Goal: Information Seeking & Learning: Find specific fact

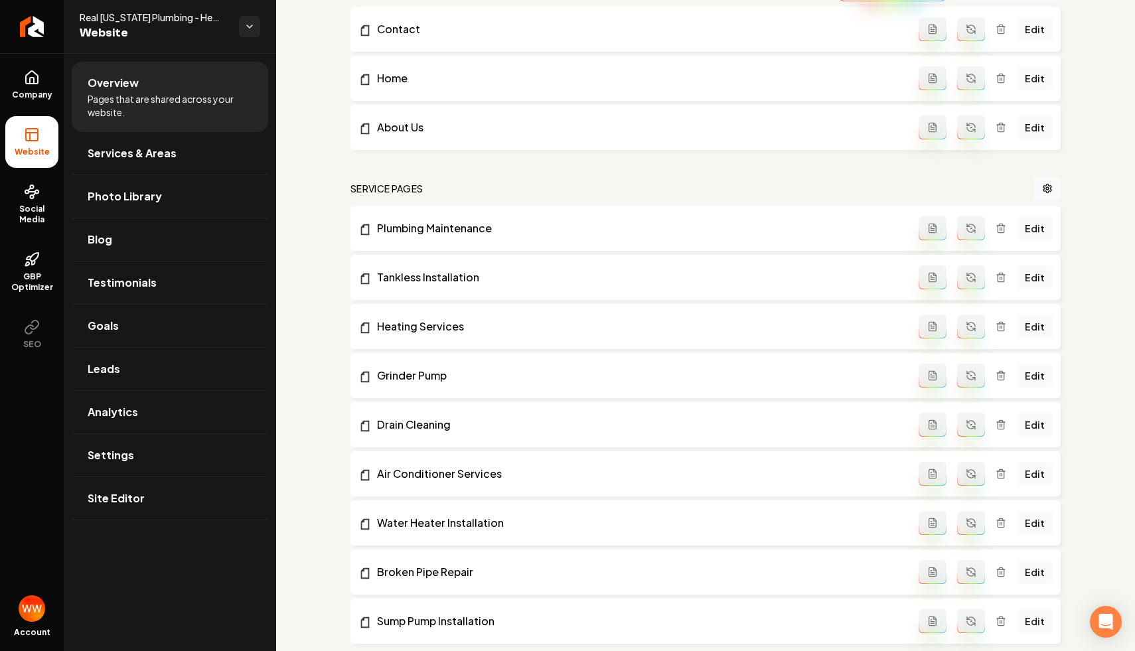
scroll to position [113, 0]
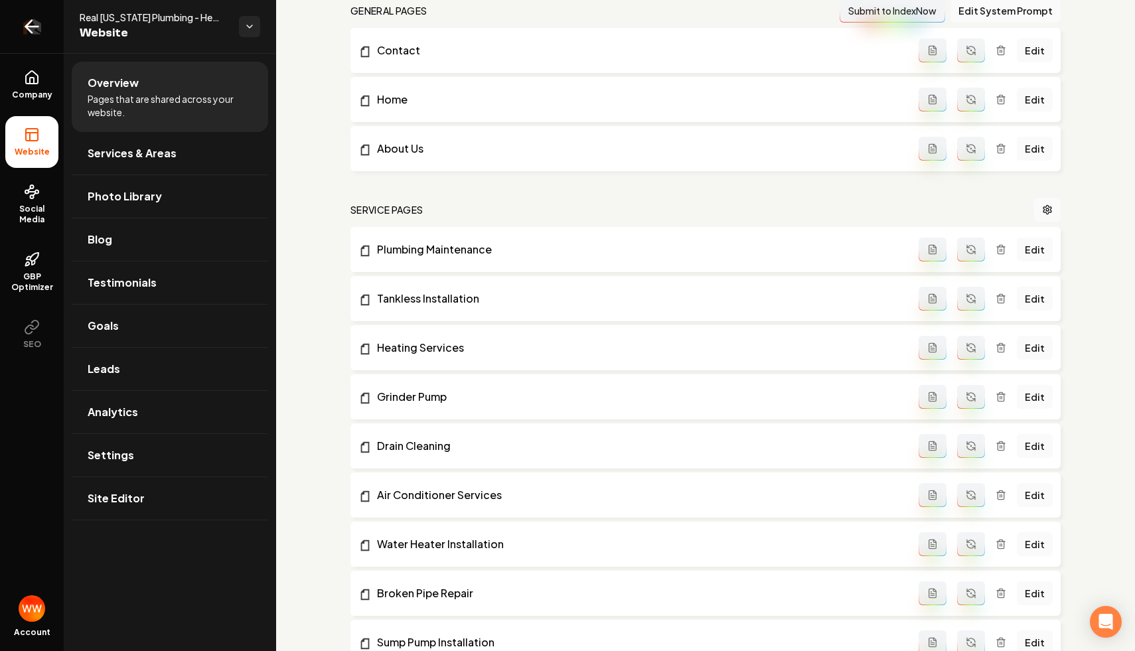
click at [21, 23] on link "Return to dashboard" at bounding box center [32, 26] width 64 height 53
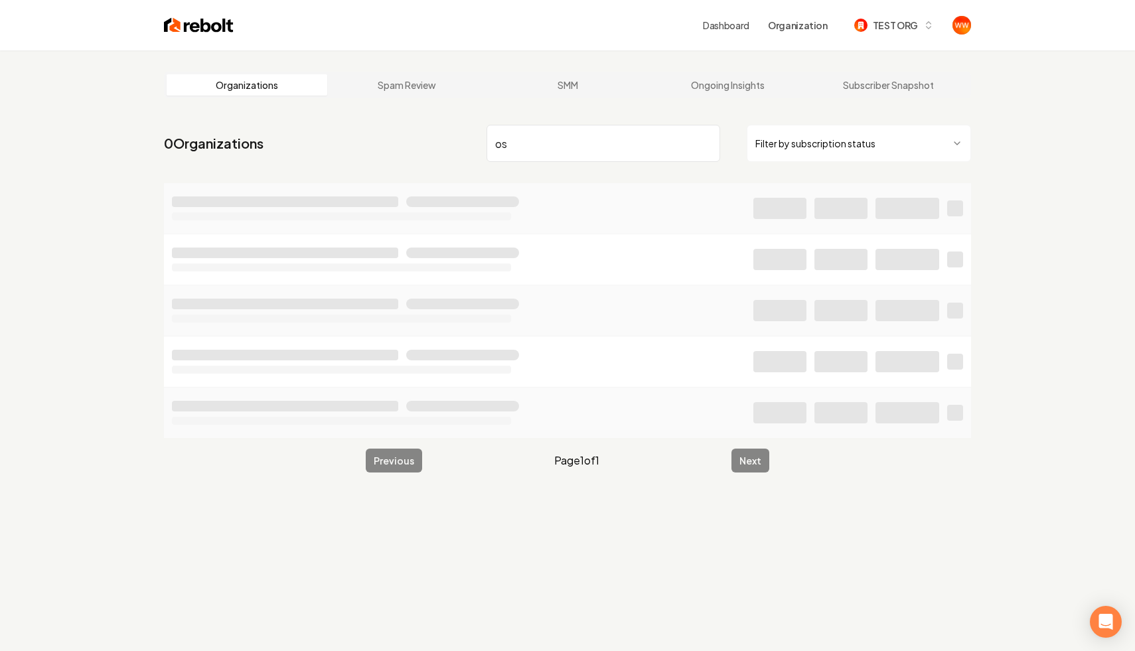
type input "o"
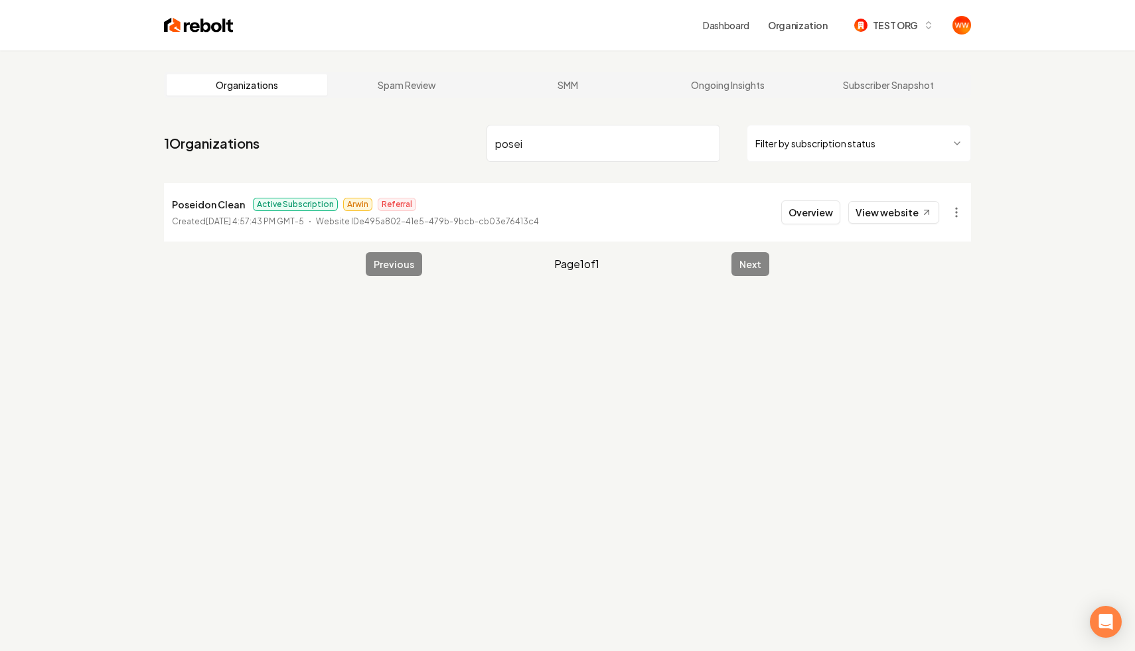
type input "posei"
click at [766, 222] on li "Poseidon Clean Active Subscription Arwin Referral Created [DATE] 4:57:43 PM GMT…" at bounding box center [567, 212] width 807 height 58
click at [806, 208] on button "Overview" at bounding box center [810, 212] width 59 height 24
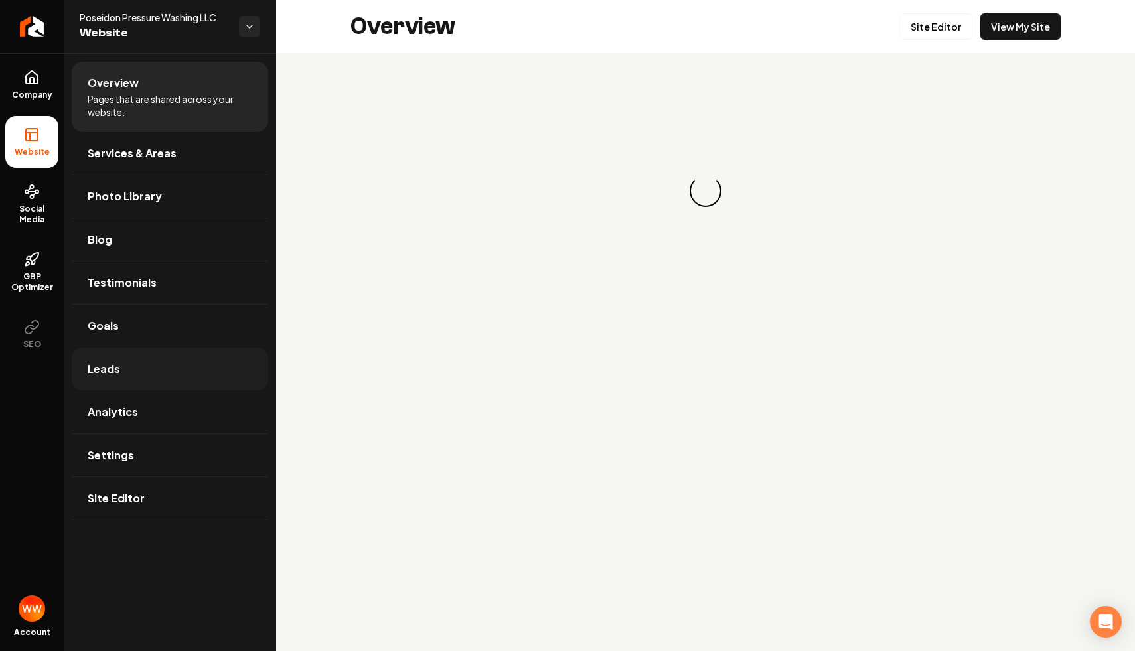
click at [145, 374] on link "Leads" at bounding box center [170, 369] width 196 height 42
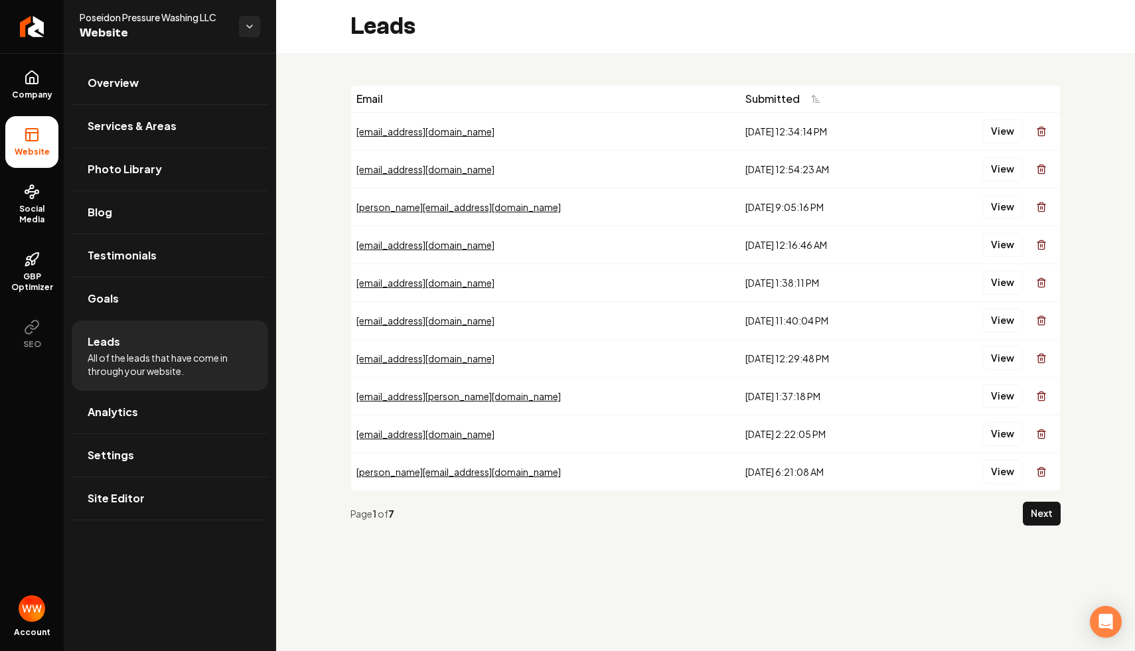
drag, startPoint x: 567, startPoint y: 143, endPoint x: 536, endPoint y: 131, distance: 33.2
click at [539, 133] on td "[EMAIL_ADDRESS][DOMAIN_NAME]" at bounding box center [545, 131] width 389 height 38
drag, startPoint x: 776, startPoint y: 129, endPoint x: 677, endPoint y: 134, distance: 99.6
click at [745, 134] on div "[DATE] 12:34:14 PM" at bounding box center [825, 131] width 160 height 13
click at [760, 135] on div "[DATE] 12:34:14 PM" at bounding box center [825, 131] width 160 height 13
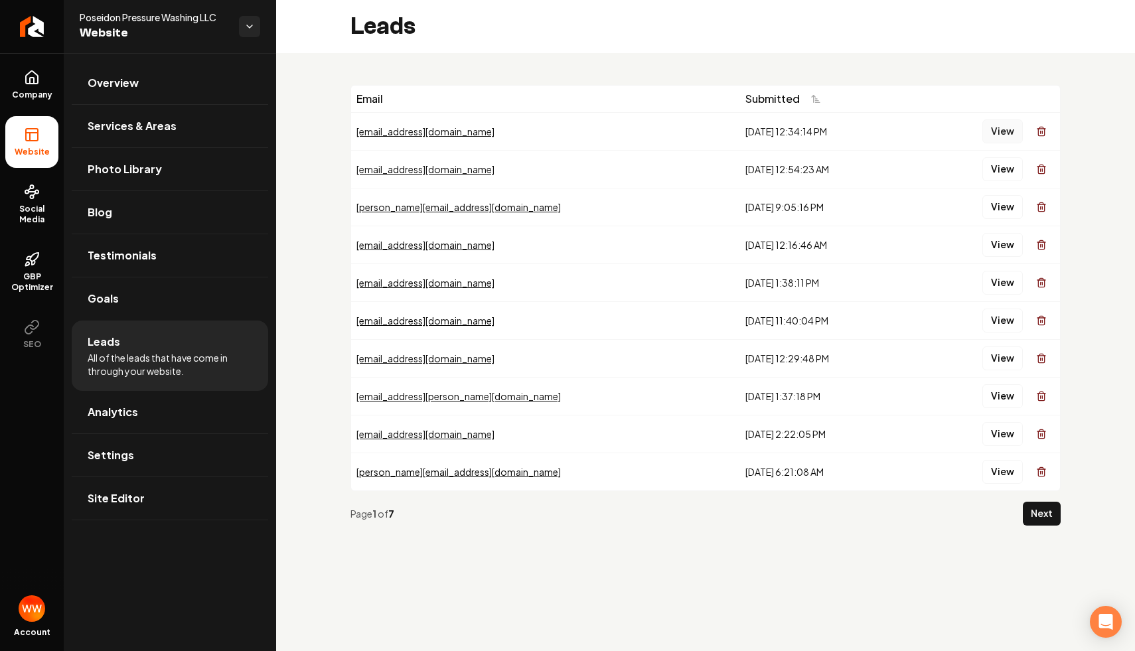
click at [1005, 131] on button "View" at bounding box center [1002, 131] width 40 height 24
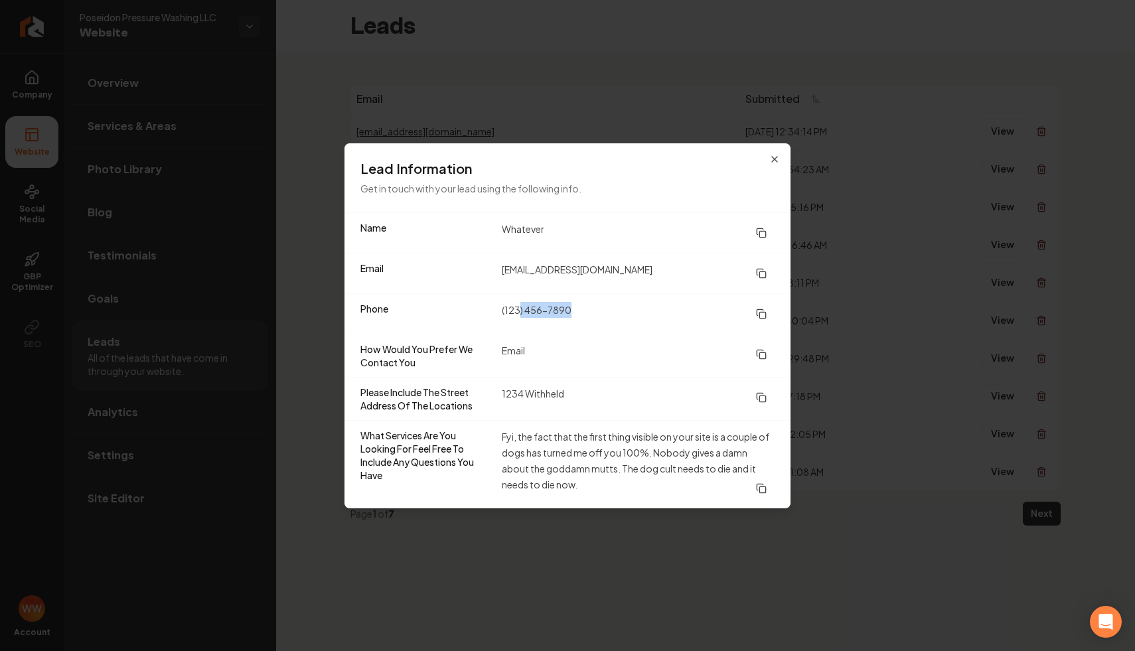
drag, startPoint x: 604, startPoint y: 309, endPoint x: 504, endPoint y: 309, distance: 99.5
click at [504, 309] on dd "(123) 456-7890" at bounding box center [638, 314] width 273 height 24
click at [628, 328] on div "Phone [PHONE_NUMBER]" at bounding box center [567, 313] width 446 height 40
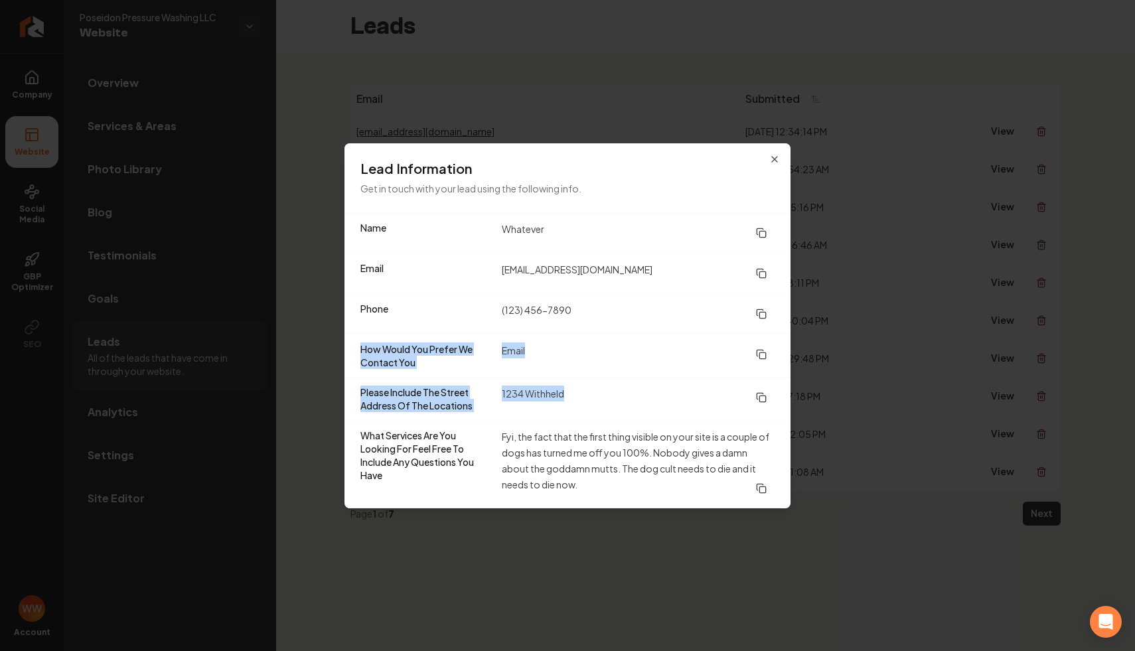
drag, startPoint x: 608, startPoint y: 414, endPoint x: 592, endPoint y: 302, distance: 113.3
click at [592, 302] on dl "Name Whatever Email [EMAIL_ADDRESS][DOMAIN_NAME] Phone [PHONE_NUMBER] How Would…" at bounding box center [567, 360] width 446 height 295
click at [646, 368] on dd "Email" at bounding box center [638, 355] width 273 height 27
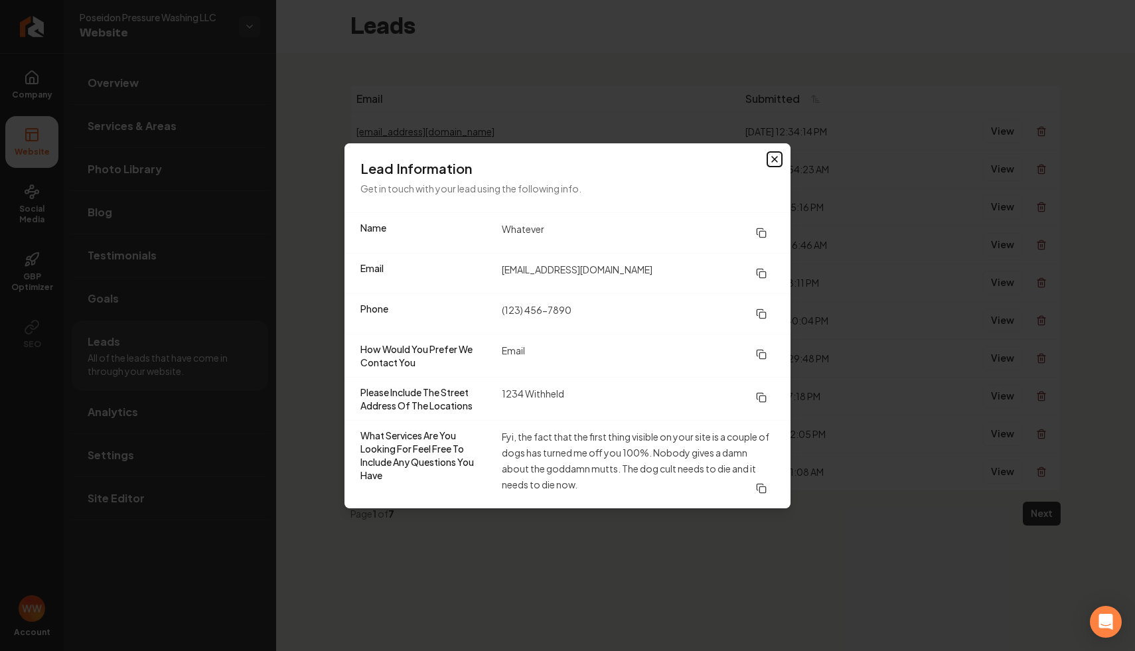
click at [770, 158] on icon "button" at bounding box center [774, 159] width 11 height 11
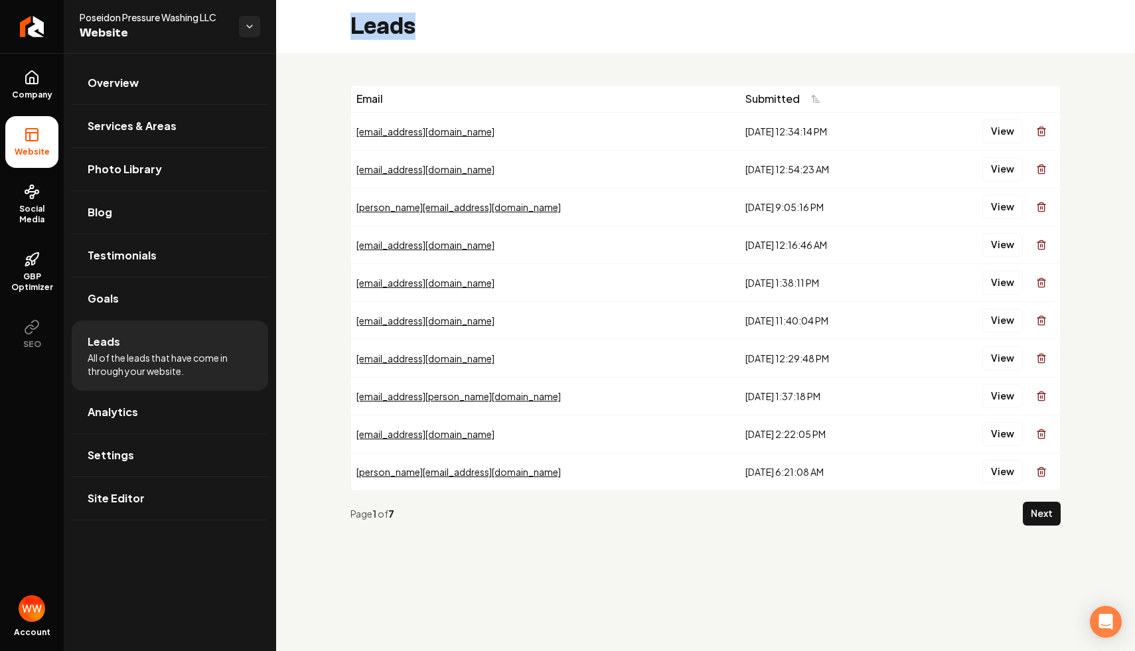
drag, startPoint x: 508, startPoint y: 66, endPoint x: 354, endPoint y: 19, distance: 160.6
click at [354, 19] on div "Leads Email Submitted [EMAIL_ADDRESS][DOMAIN_NAME] [DATE] 12:34:14 PM View [EMA…" at bounding box center [705, 284] width 859 height 568
click at [370, 31] on h2 "Leads" at bounding box center [382, 26] width 65 height 27
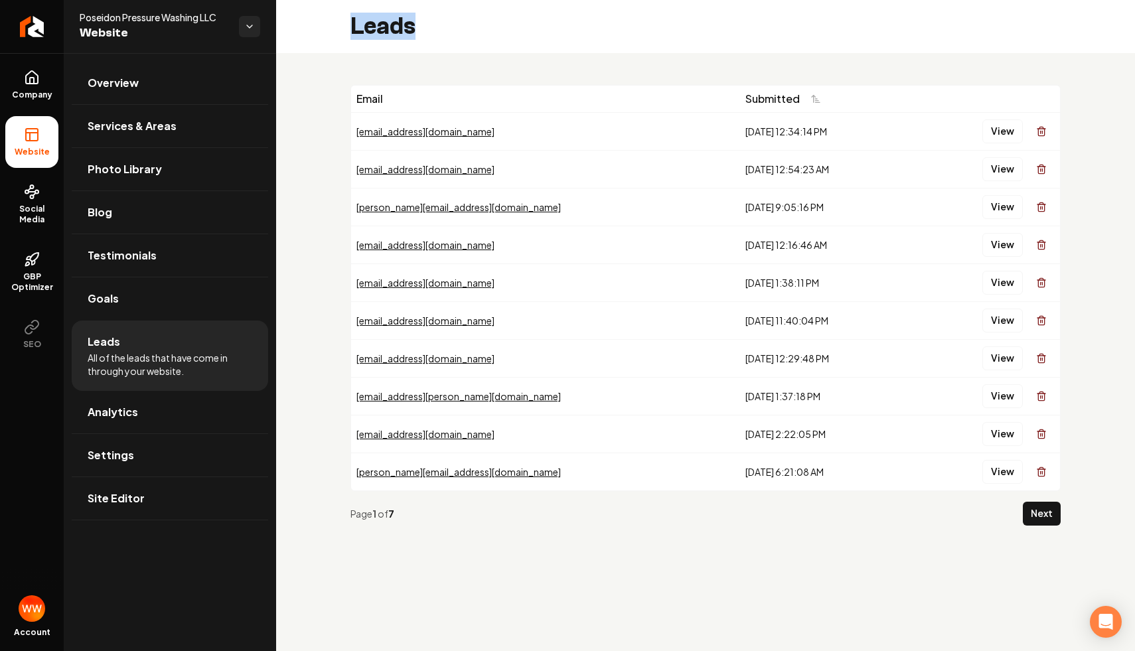
click at [449, 81] on div "Email Submitted [EMAIL_ADDRESS][DOMAIN_NAME] [DATE] 12:34:14 PM View [EMAIL_ADD…" at bounding box center [705, 310] width 859 height 515
